Goal: Task Accomplishment & Management: Use online tool/utility

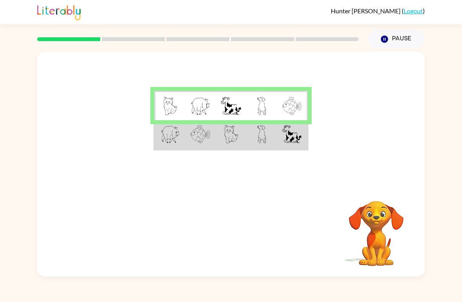
click at [193, 136] on img at bounding box center [200, 134] width 20 height 18
click at [187, 142] on td at bounding box center [200, 134] width 31 height 29
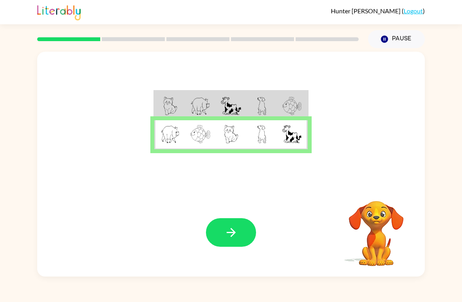
click at [238, 236] on button "button" at bounding box center [231, 232] width 50 height 29
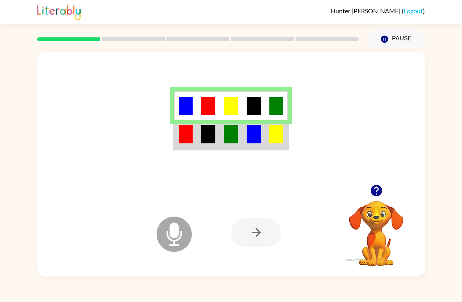
click at [210, 140] on img at bounding box center [208, 134] width 14 height 18
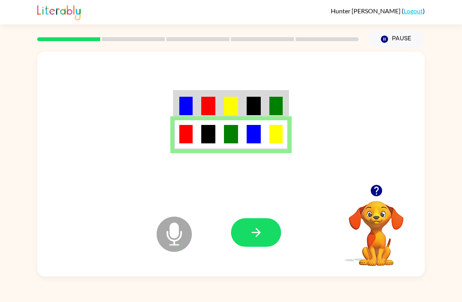
click at [255, 228] on icon "button" at bounding box center [257, 233] width 14 height 14
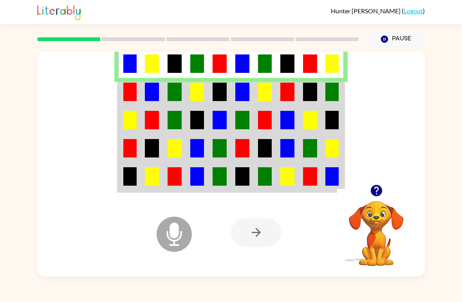
click at [136, 94] on img at bounding box center [129, 92] width 13 height 18
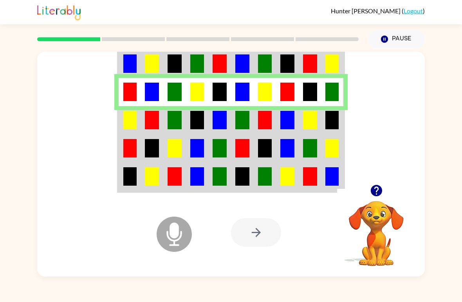
click at [286, 134] on td at bounding box center [287, 120] width 23 height 28
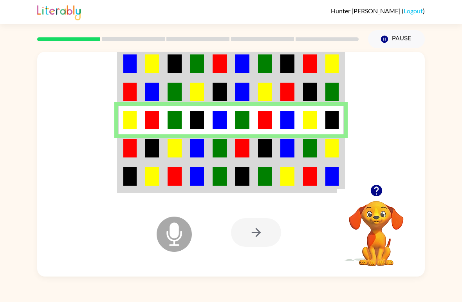
click at [154, 146] on img at bounding box center [152, 148] width 14 height 18
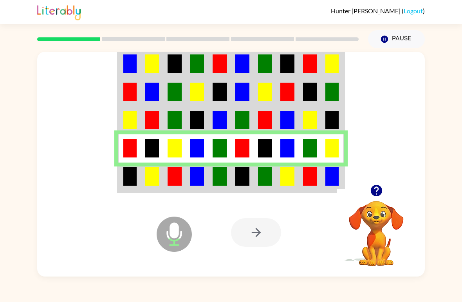
click at [133, 177] on img at bounding box center [129, 176] width 13 height 18
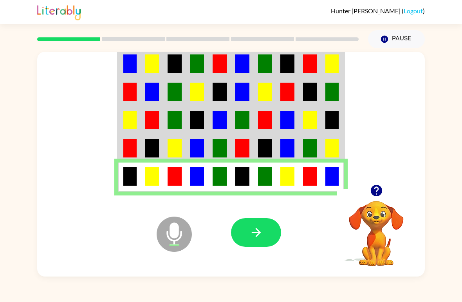
click at [255, 238] on icon "button" at bounding box center [257, 233] width 14 height 14
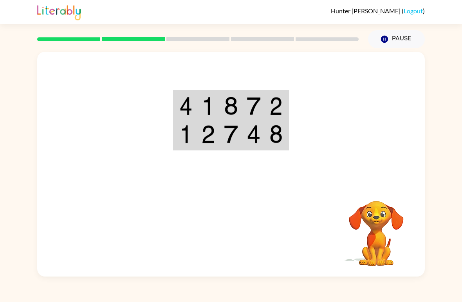
click at [267, 102] on td at bounding box center [276, 105] width 23 height 29
click at [249, 104] on img at bounding box center [254, 106] width 14 height 18
click at [255, 94] on td at bounding box center [253, 105] width 23 height 29
click at [274, 107] on img at bounding box center [275, 106] width 13 height 18
click at [262, 101] on td at bounding box center [253, 105] width 23 height 29
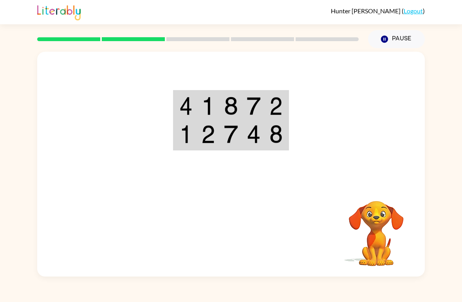
click at [277, 99] on img at bounding box center [275, 106] width 13 height 18
click at [232, 107] on img at bounding box center [231, 106] width 14 height 18
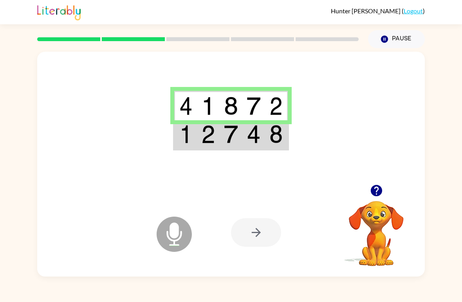
click at [235, 144] on td at bounding box center [231, 134] width 23 height 29
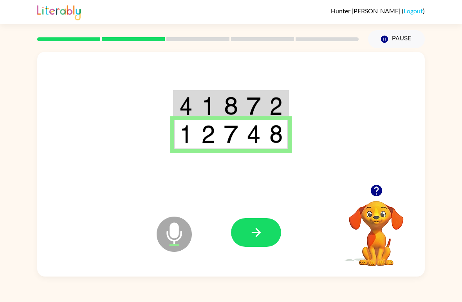
click at [265, 226] on button "button" at bounding box center [256, 232] width 50 height 29
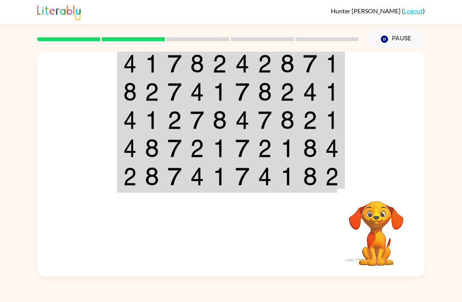
click at [223, 56] on img at bounding box center [220, 63] width 14 height 18
click at [216, 57] on img at bounding box center [220, 63] width 14 height 18
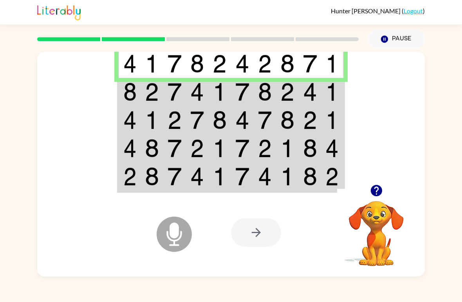
click at [132, 73] on img at bounding box center [129, 63] width 13 height 18
click at [145, 89] on td at bounding box center [152, 92] width 23 height 28
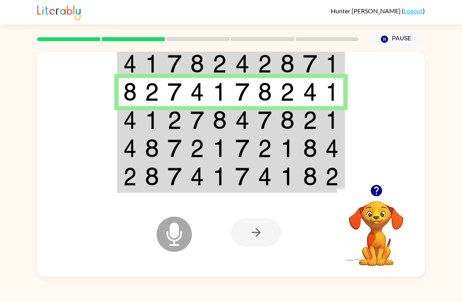
click at [135, 124] on img at bounding box center [129, 120] width 13 height 18
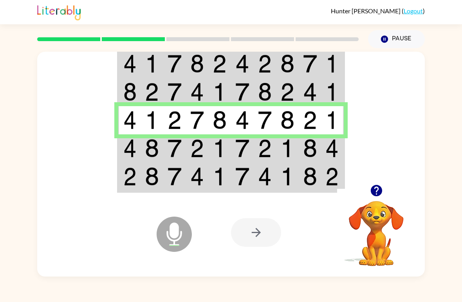
click at [150, 151] on img at bounding box center [152, 148] width 14 height 18
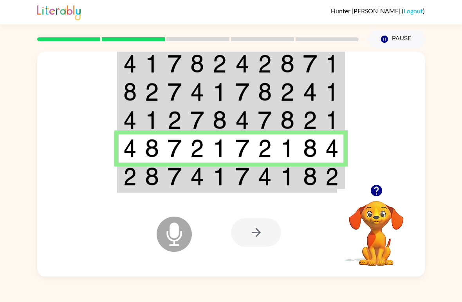
click at [136, 174] on img at bounding box center [129, 176] width 13 height 18
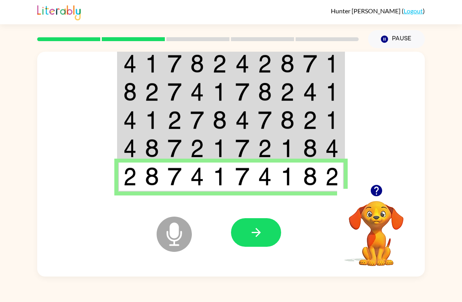
click at [266, 228] on button "button" at bounding box center [256, 232] width 50 height 29
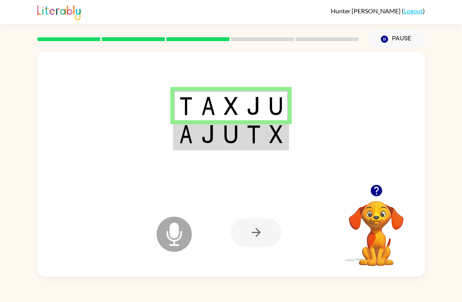
click at [212, 133] on img at bounding box center [208, 134] width 14 height 18
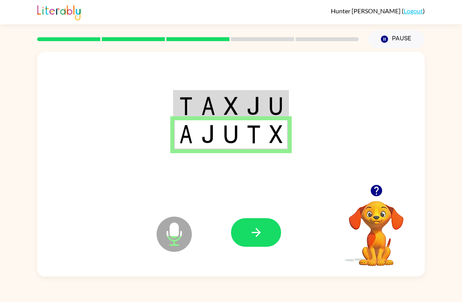
click at [259, 244] on button "button" at bounding box center [256, 232] width 50 height 29
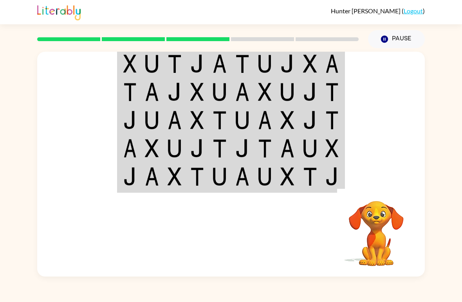
click at [154, 70] on img at bounding box center [152, 63] width 14 height 18
click at [337, 178] on img at bounding box center [332, 176] width 13 height 18
click at [343, 177] on td at bounding box center [333, 177] width 23 height 29
click at [316, 177] on img at bounding box center [310, 176] width 14 height 18
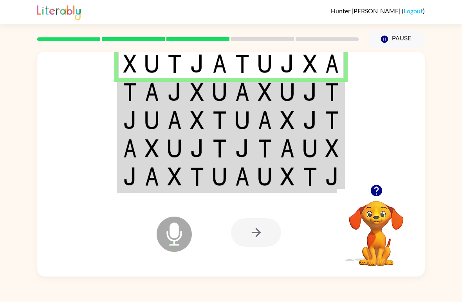
click at [315, 176] on img at bounding box center [310, 176] width 14 height 18
click at [166, 97] on td at bounding box center [174, 92] width 23 height 28
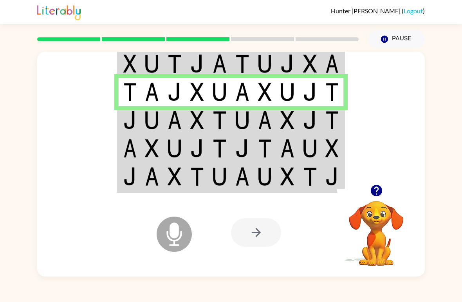
click at [147, 126] on img at bounding box center [152, 120] width 14 height 18
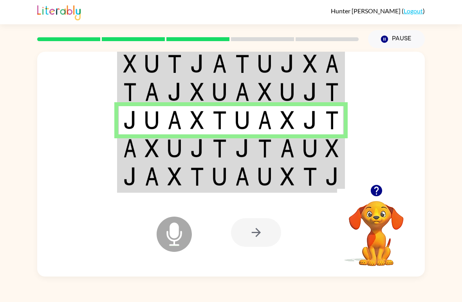
click at [139, 149] on td at bounding box center [129, 148] width 23 height 28
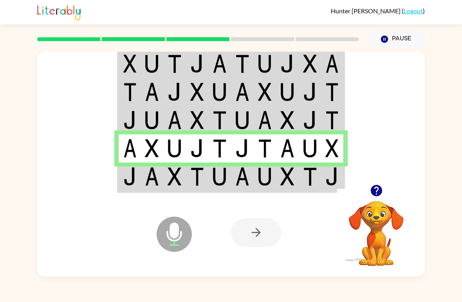
click at [191, 172] on img at bounding box center [197, 176] width 14 height 18
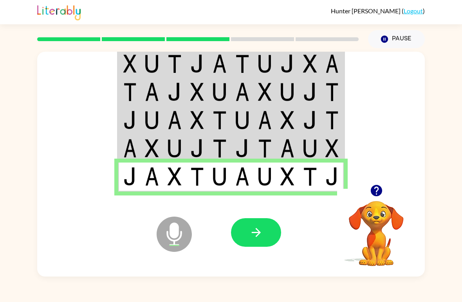
click at [250, 232] on icon "button" at bounding box center [257, 233] width 14 height 14
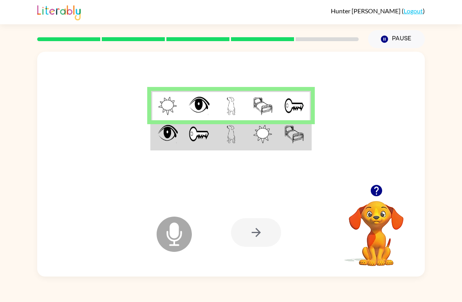
click at [273, 148] on td at bounding box center [263, 134] width 32 height 29
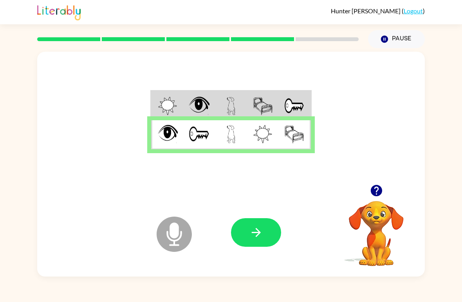
click at [266, 233] on button "button" at bounding box center [256, 232] width 50 height 29
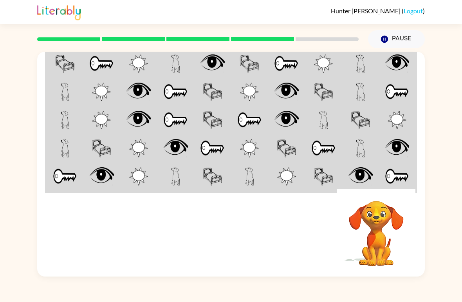
click at [235, 299] on div "[PERSON_NAME] ( Logout ) Pause Pause Your browser must support playing .mp4 fil…" at bounding box center [231, 151] width 462 height 302
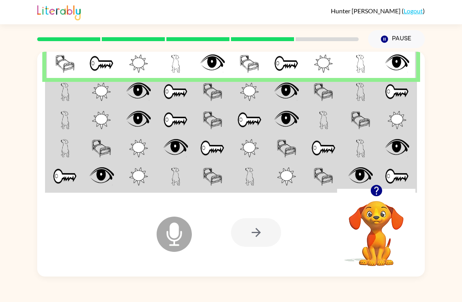
click at [68, 99] on img at bounding box center [65, 92] width 9 height 18
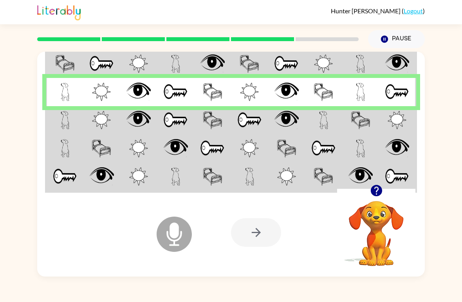
click at [75, 112] on td at bounding box center [64, 120] width 37 height 28
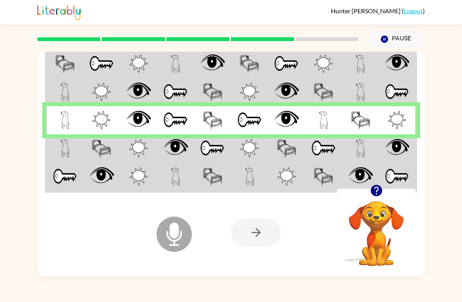
click at [56, 150] on td at bounding box center [64, 148] width 37 height 28
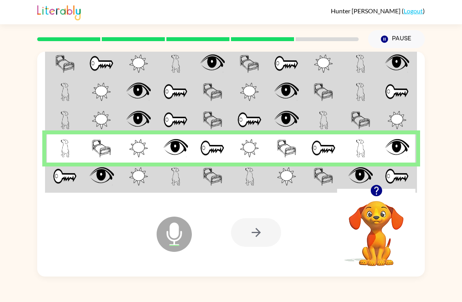
click at [60, 173] on img at bounding box center [65, 176] width 24 height 18
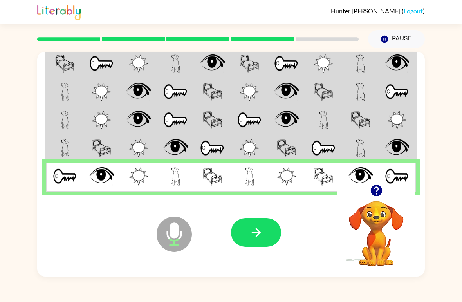
click at [262, 235] on icon "button" at bounding box center [257, 233] width 14 height 14
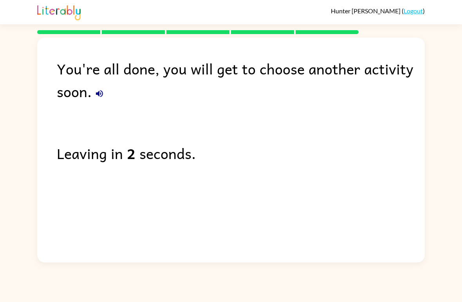
click at [103, 90] on icon "button" at bounding box center [99, 93] width 9 height 9
